Goal: Task Accomplishment & Management: Use online tool/utility

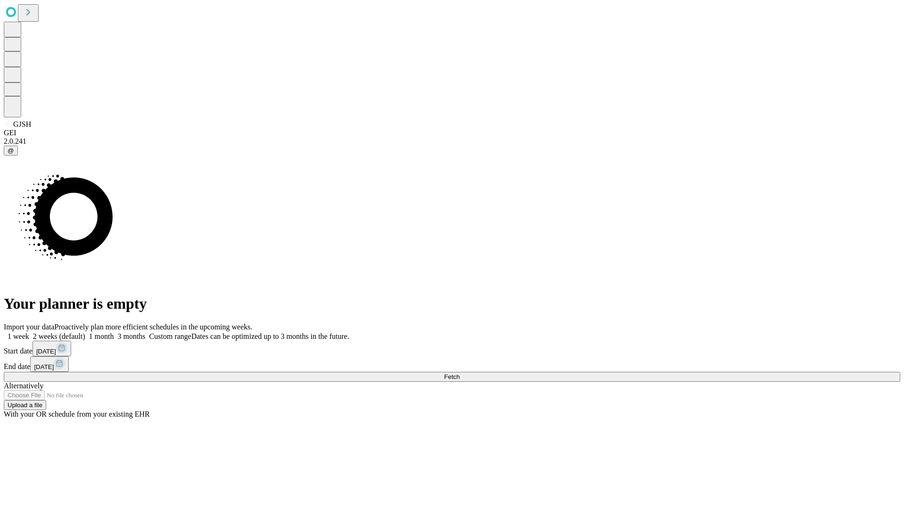
click at [460, 373] on span "Fetch" at bounding box center [452, 376] width 16 height 7
